Goal: Information Seeking & Learning: Learn about a topic

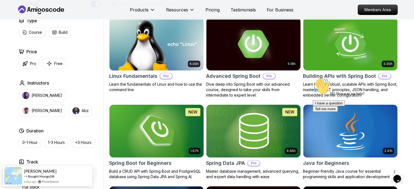
scroll to position [154, 0]
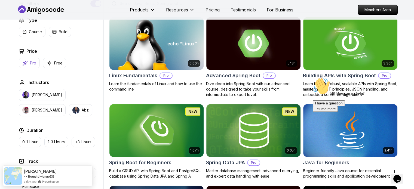
click at [30, 61] on p "Pro" at bounding box center [33, 62] width 6 height 5
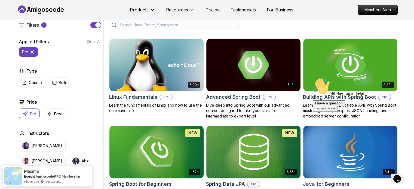
scroll to position [127, 0]
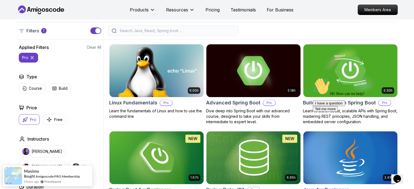
click at [231, 65] on img at bounding box center [253, 70] width 99 height 55
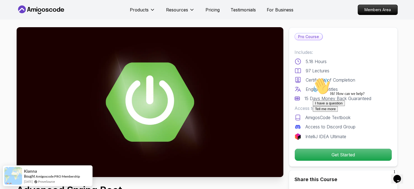
scroll to position [0, 0]
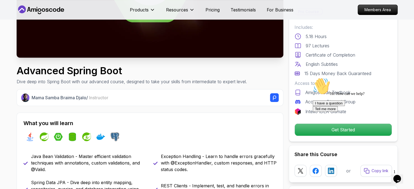
scroll to position [127, 0]
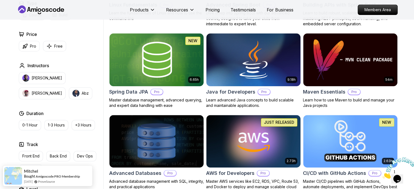
scroll to position [225, 0]
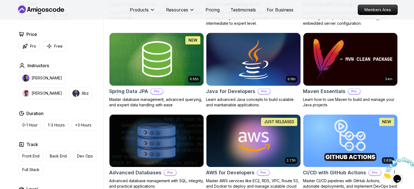
click at [256, 55] on img at bounding box center [253, 59] width 99 height 55
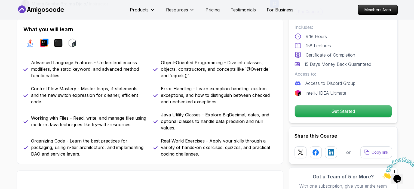
scroll to position [218, 0]
